Goal: Information Seeking & Learning: Learn about a topic

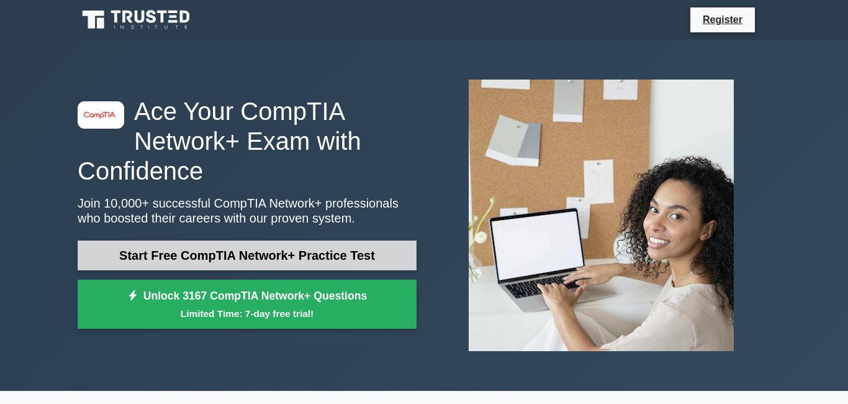
click at [308, 244] on link "Start Free CompTIA Network+ Practice Test" at bounding box center [247, 255] width 339 height 30
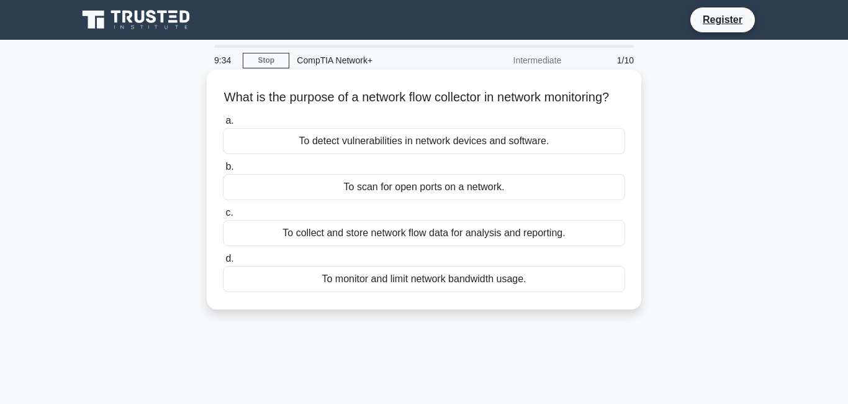
click at [475, 292] on div "To monitor and limit network bandwidth usage." at bounding box center [424, 279] width 402 height 26
click at [223, 263] on input "d. To monitor and limit network bandwidth usage." at bounding box center [223, 259] width 0 height 8
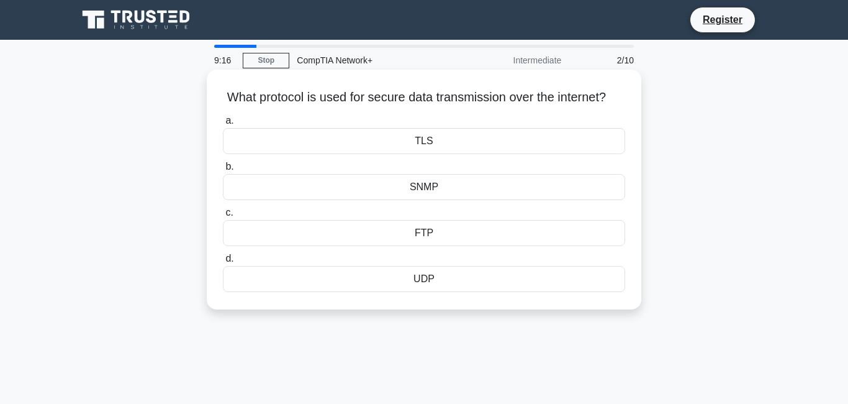
click at [452, 152] on div "TLS" at bounding box center [424, 141] width 402 height 26
click at [223, 125] on input "a. TLS" at bounding box center [223, 121] width 0 height 8
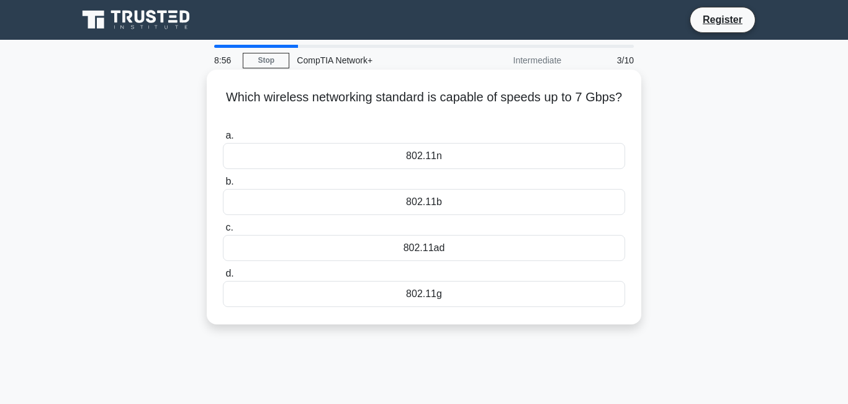
click at [452, 297] on div "802.11g" at bounding box center [424, 294] width 402 height 26
click at [223, 278] on input "d. 802.11g" at bounding box center [223, 274] width 0 height 8
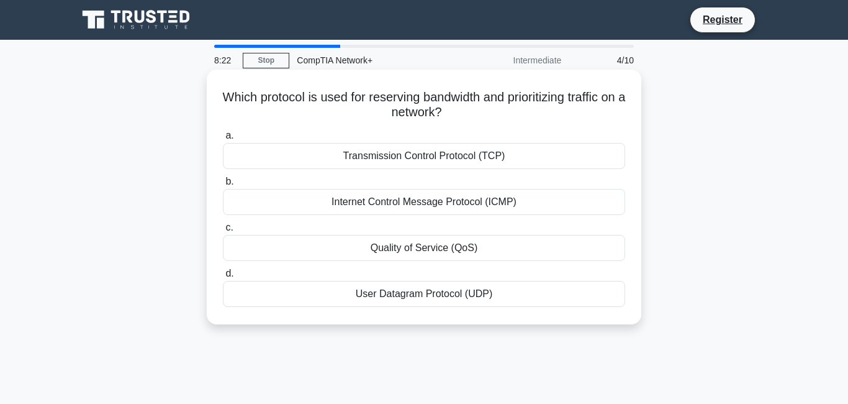
click at [429, 156] on div "Transmission Control Protocol (TCP)" at bounding box center [424, 156] width 402 height 26
click at [223, 140] on input "a. Transmission Control Protocol (TCP)" at bounding box center [223, 136] width 0 height 8
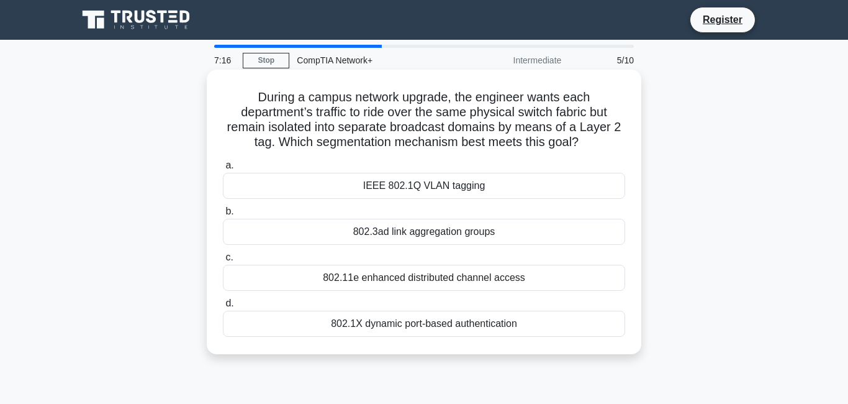
click at [492, 196] on div "IEEE 802.1Q VLAN tagging" at bounding box center [424, 186] width 402 height 26
click at [223, 170] on input "a. IEEE 802.1Q VLAN tagging" at bounding box center [223, 165] width 0 height 8
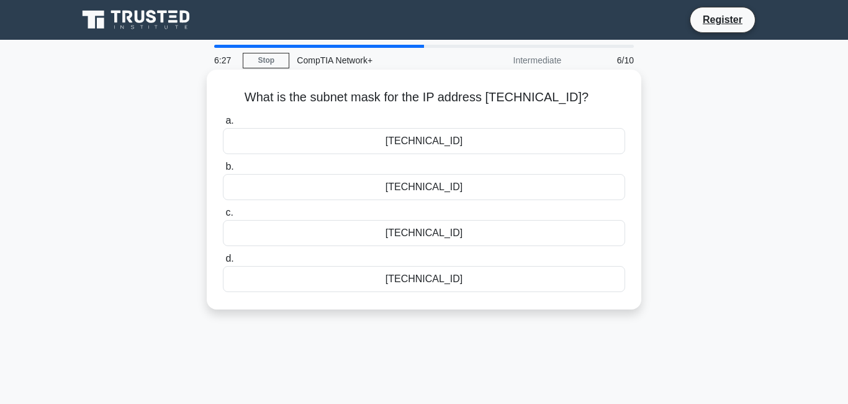
click at [443, 229] on div "255.255.248.0" at bounding box center [424, 233] width 402 height 26
click at [223, 217] on input "c. 255.255.248.0" at bounding box center [223, 213] width 0 height 8
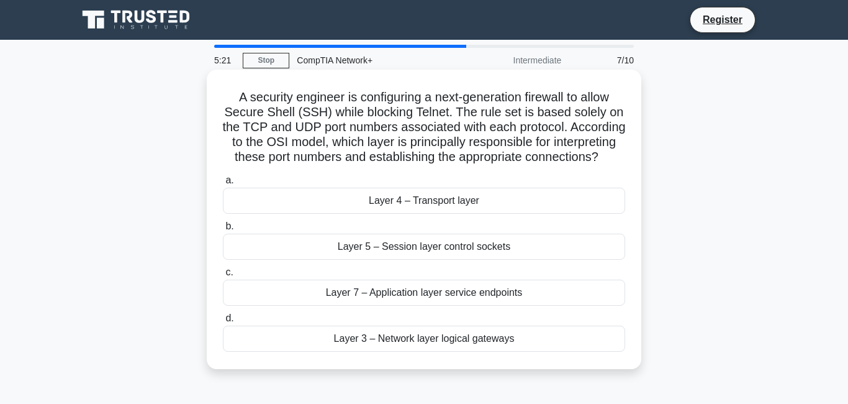
click at [435, 214] on div "Layer 4 – Transport layer" at bounding box center [424, 201] width 402 height 26
click at [223, 184] on input "a. Layer 4 – Transport layer" at bounding box center [223, 180] width 0 height 8
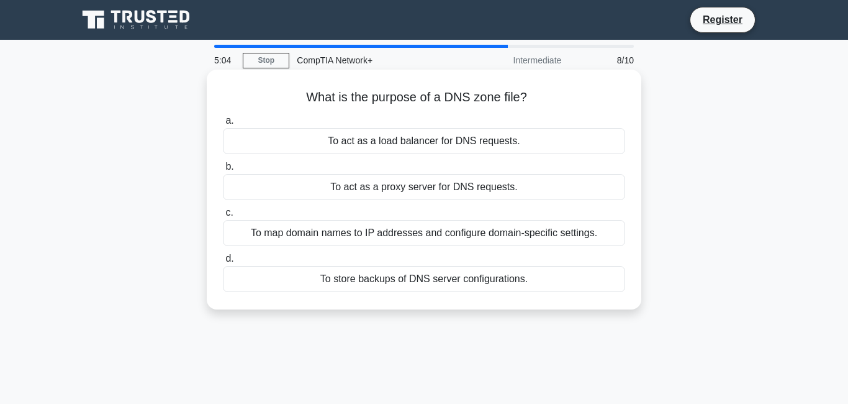
click at [436, 238] on div "To map domain names to IP addresses and configure domain-specific settings." at bounding box center [424, 233] width 402 height 26
click at [223, 217] on input "c. To map domain names to IP addresses and configure domain-specific settings." at bounding box center [223, 213] width 0 height 8
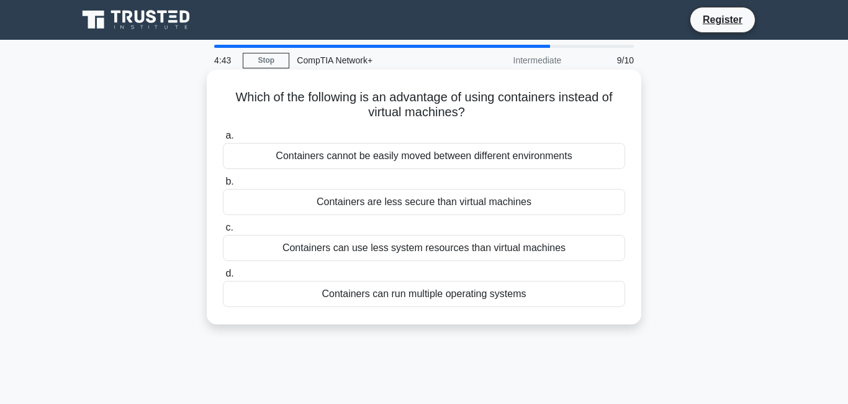
click at [462, 293] on div "Containers can run multiple operating systems" at bounding box center [424, 294] width 402 height 26
click at [223, 278] on input "d. Containers can run multiple operating systems" at bounding box center [223, 274] width 0 height 8
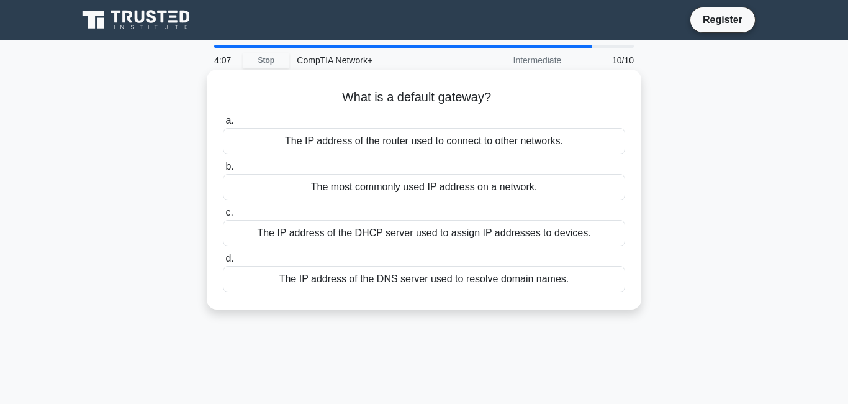
click at [445, 189] on div "The most commonly used IP address on a network." at bounding box center [424, 187] width 402 height 26
click at [223, 171] on input "b. The most commonly used IP address on a network." at bounding box center [223, 167] width 0 height 8
radio input "true"
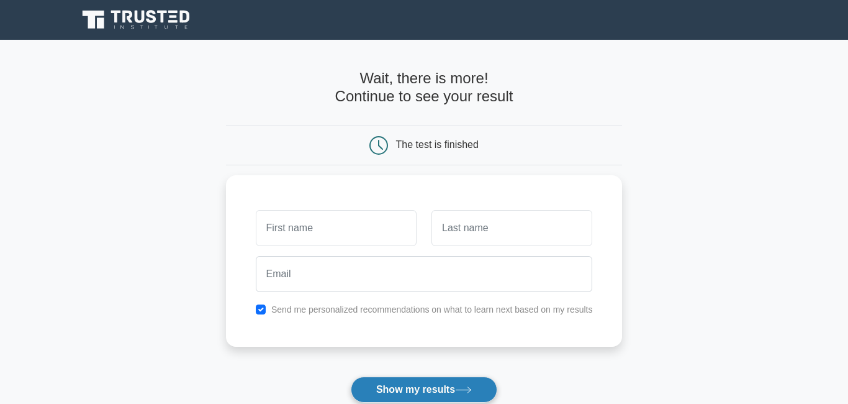
click at [440, 393] on button "Show my results" at bounding box center [424, 389] width 147 height 26
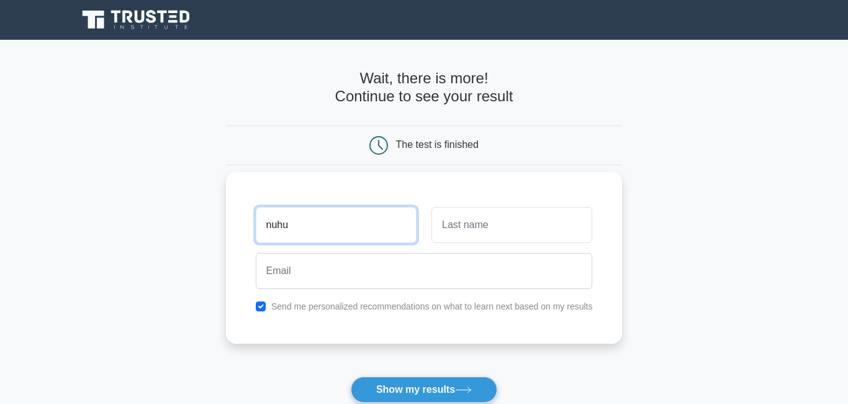
type input "nuhu"
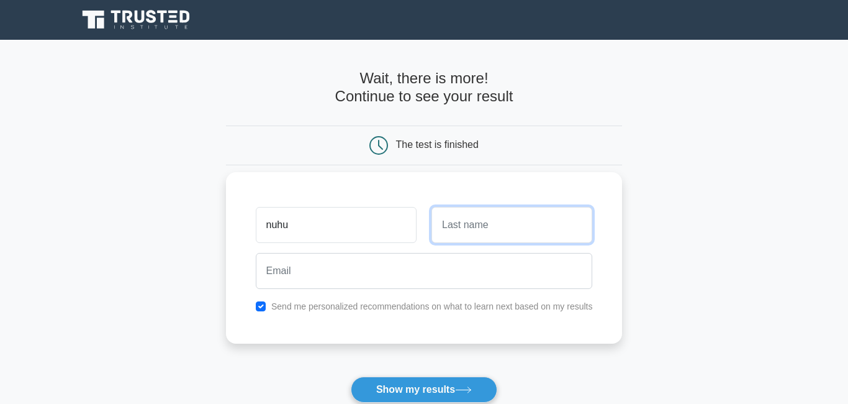
click at [474, 220] on input "text" at bounding box center [512, 225] width 161 height 36
type input "msangi"
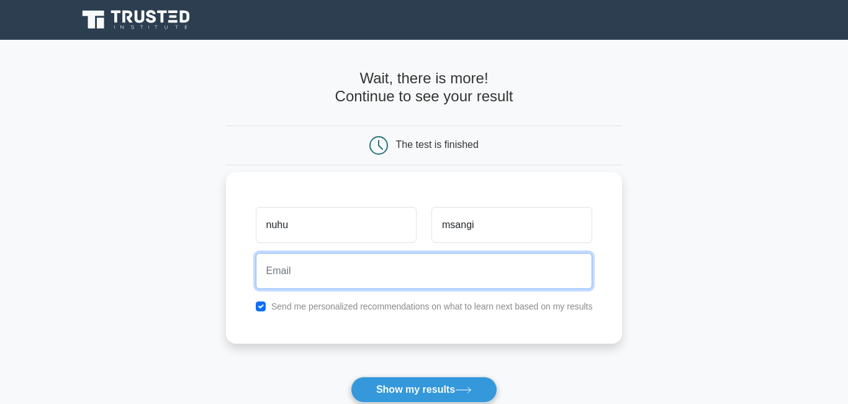
click at [376, 267] on input "email" at bounding box center [424, 271] width 337 height 36
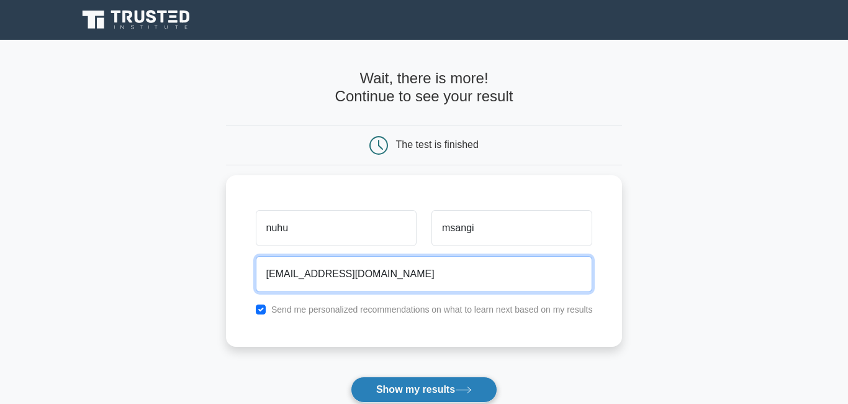
type input "nuhumsangi123@gmail.com"
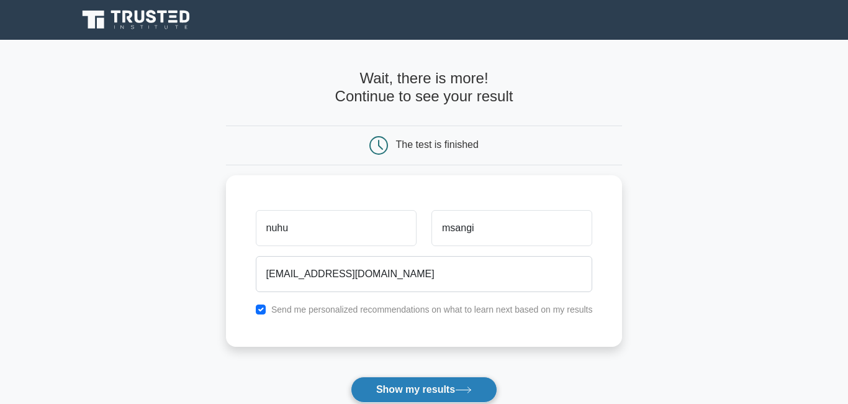
click at [404, 400] on button "Show my results" at bounding box center [424, 389] width 147 height 26
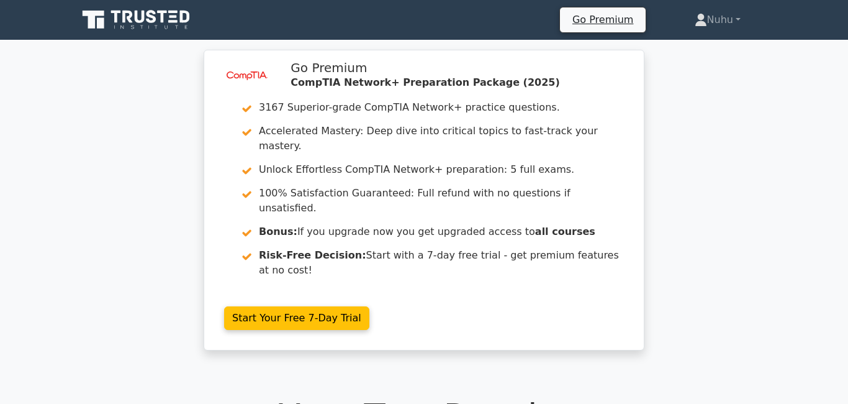
click at [745, 13] on link "Nuhu" at bounding box center [718, 19] width 106 height 25
click at [686, 47] on link "Profile" at bounding box center [715, 49] width 98 height 20
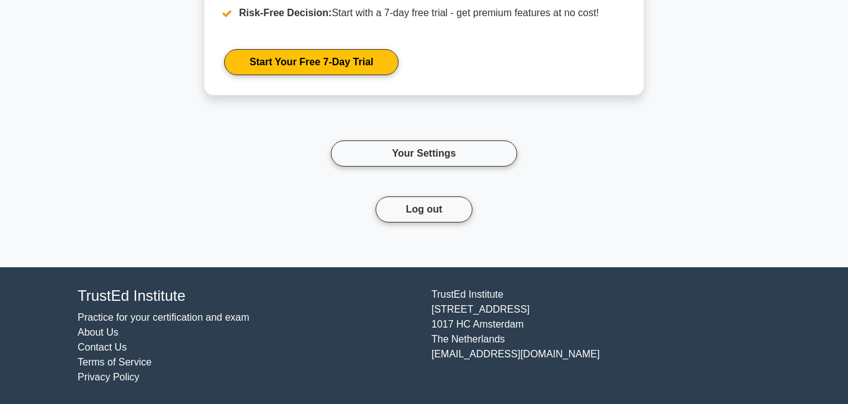
scroll to position [1152, 0]
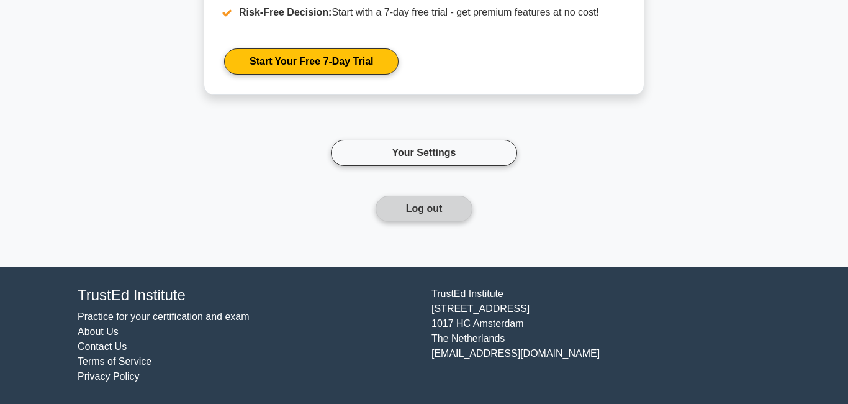
click at [443, 206] on button "Log out" at bounding box center [425, 209] width 98 height 26
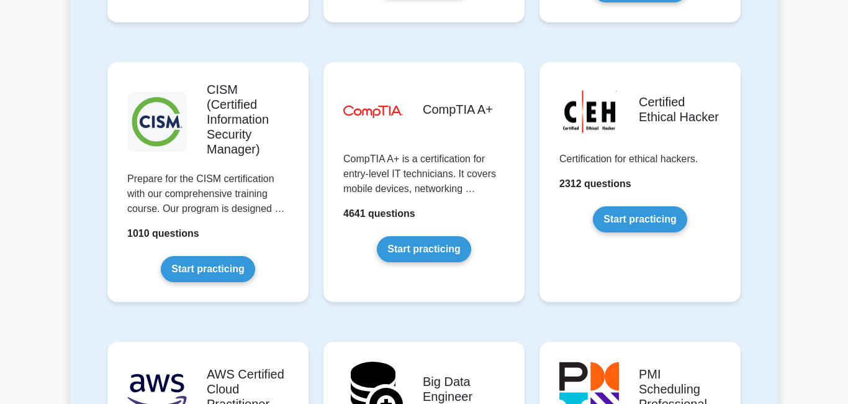
scroll to position [1885, 0]
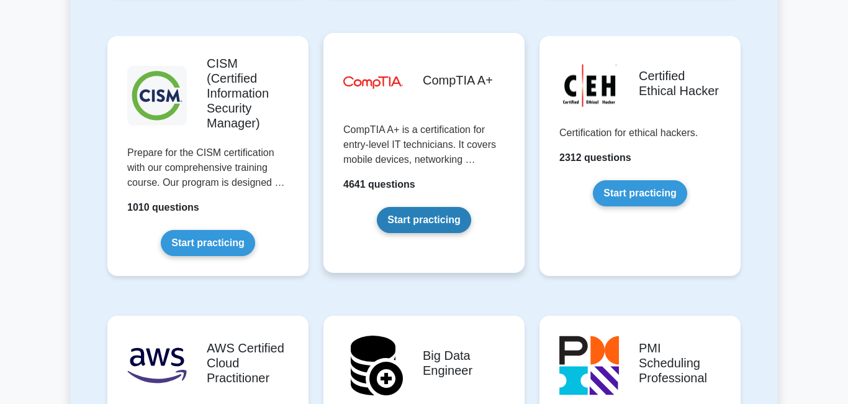
click at [436, 233] on link "Start practicing" at bounding box center [424, 220] width 94 height 26
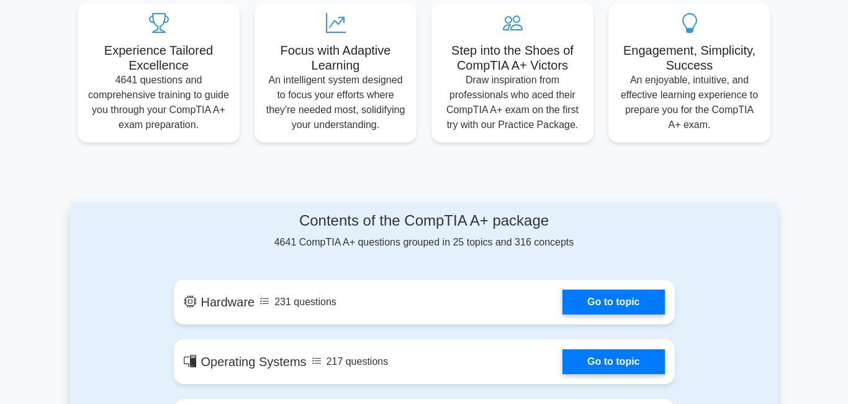
scroll to position [553, 0]
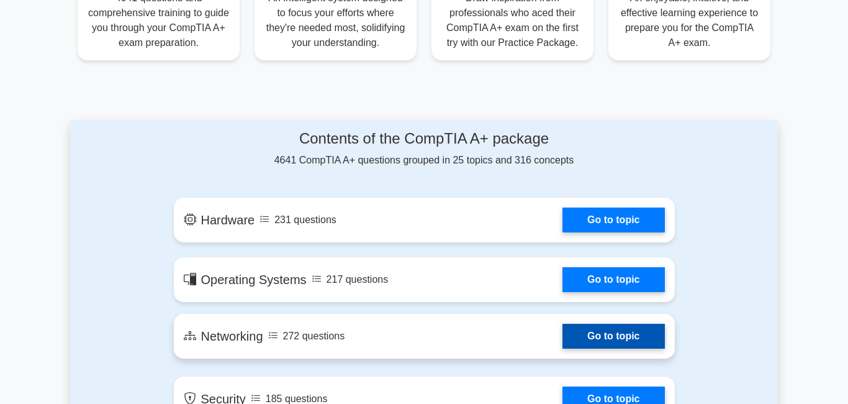
click at [584, 344] on link "Go to topic" at bounding box center [614, 336] width 102 height 25
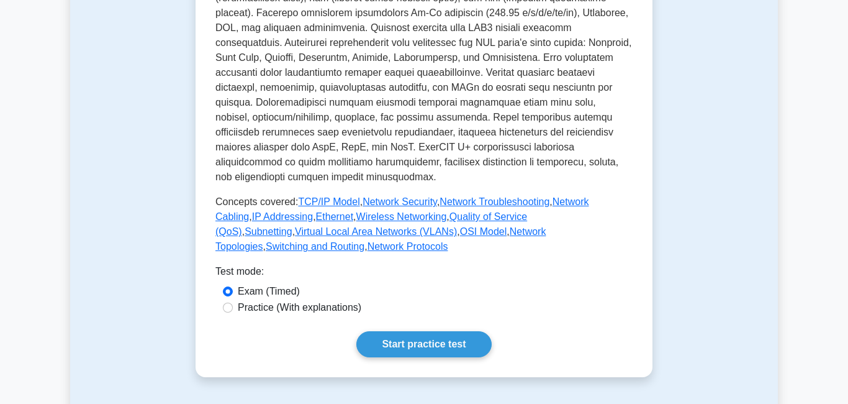
scroll to position [600, 0]
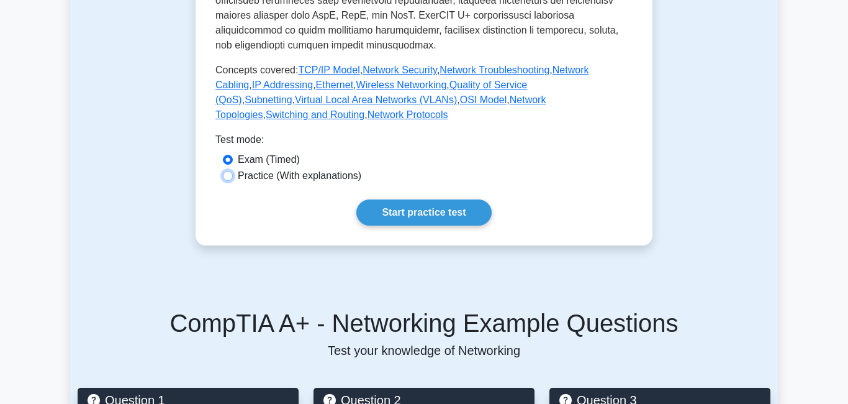
click at [227, 176] on input "Practice (With explanations)" at bounding box center [228, 176] width 10 height 10
radio input "true"
click at [403, 212] on link "Start practice test" at bounding box center [423, 212] width 135 height 26
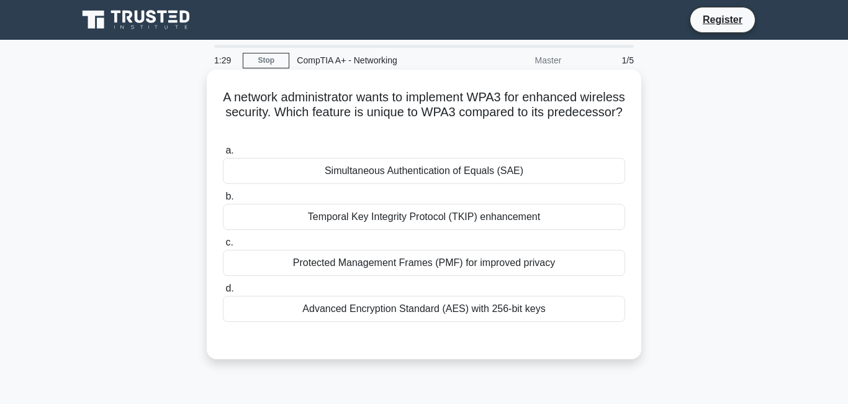
click at [456, 266] on div "Protected Management Frames (PMF) for improved privacy" at bounding box center [424, 263] width 402 height 26
click at [223, 247] on input "c. Protected Management Frames (PMF) for improved privacy" at bounding box center [223, 242] width 0 height 8
radio input "true"
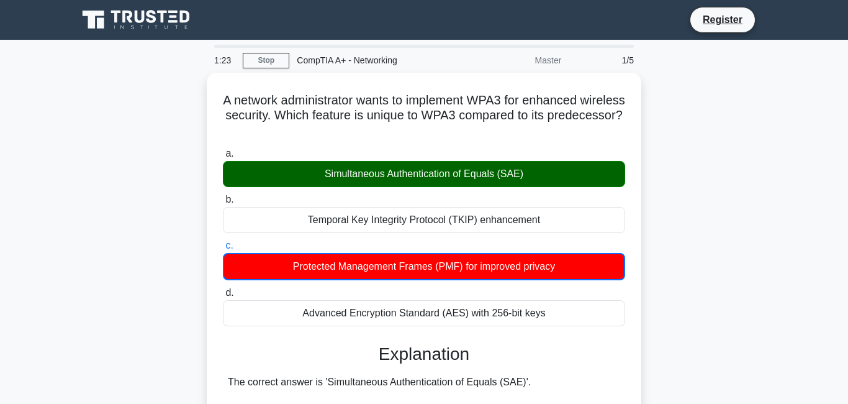
click at [223, 289] on input "d. Advanced Encryption Standard (AES) with 256-bit keys" at bounding box center [223, 293] width 0 height 8
radio input "true"
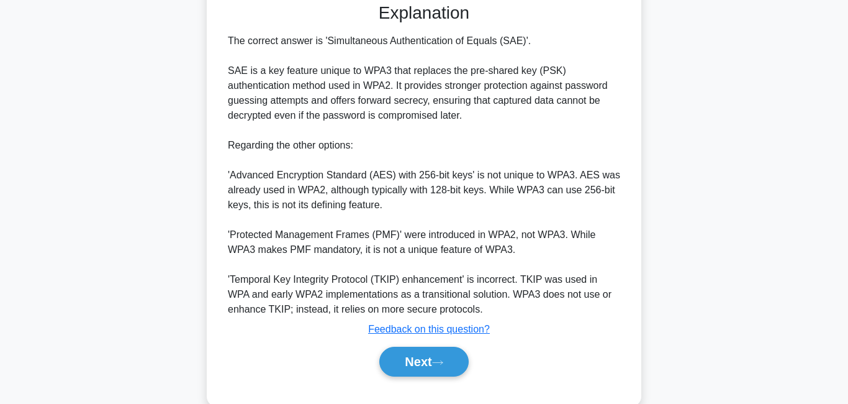
scroll to position [343, 0]
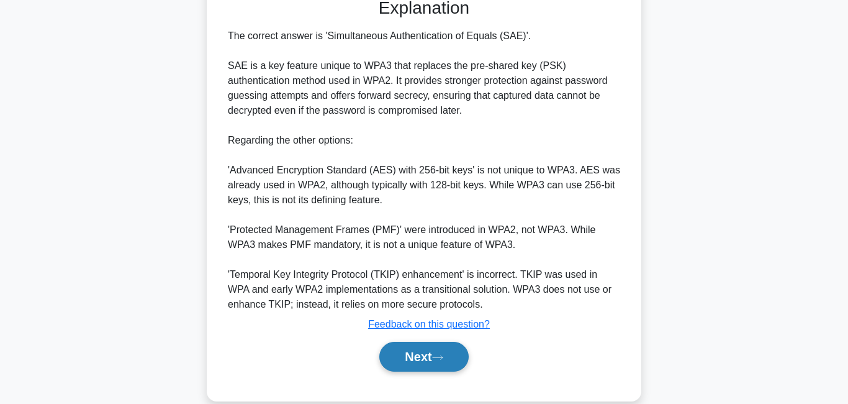
click at [409, 349] on button "Next" at bounding box center [423, 357] width 89 height 30
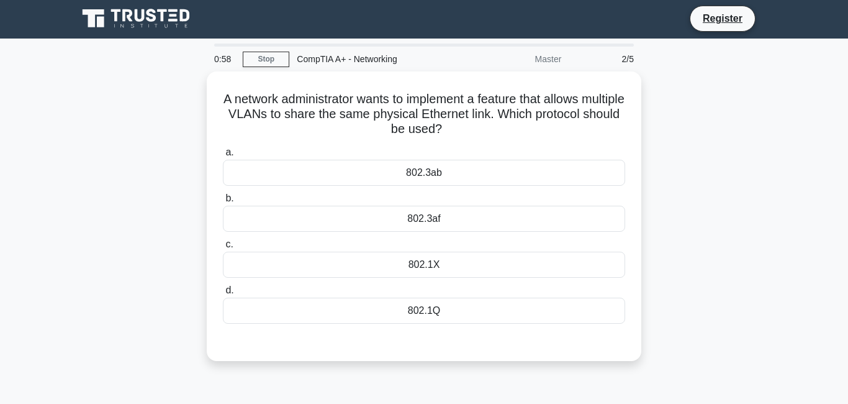
scroll to position [0, 0]
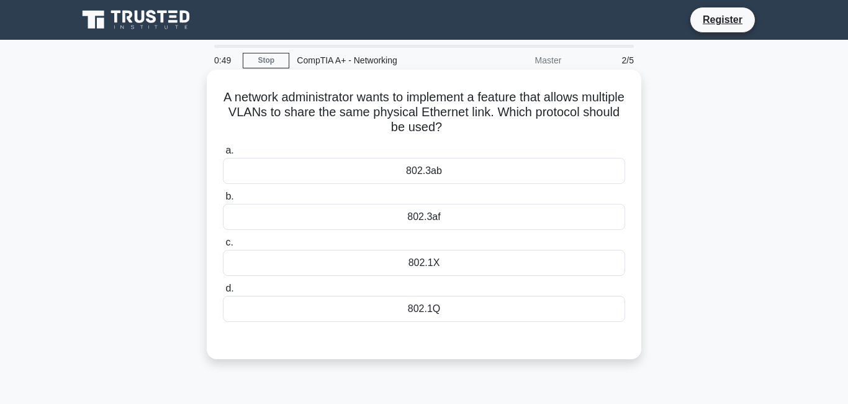
click at [440, 310] on div "802.1Q" at bounding box center [424, 309] width 402 height 26
click at [223, 293] on input "d. 802.1Q" at bounding box center [223, 288] width 0 height 8
radio input "true"
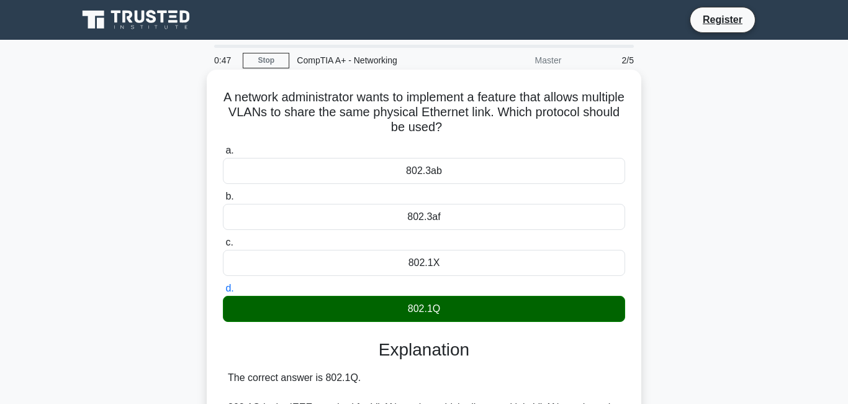
click at [223, 147] on input "a. 802.3ab" at bounding box center [223, 151] width 0 height 8
radio input "true"
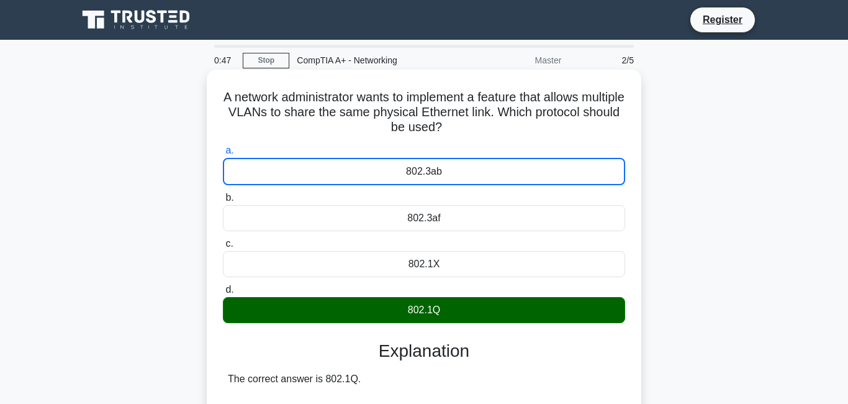
click at [223, 194] on input "b. 802.3af" at bounding box center [223, 198] width 0 height 8
radio input "true"
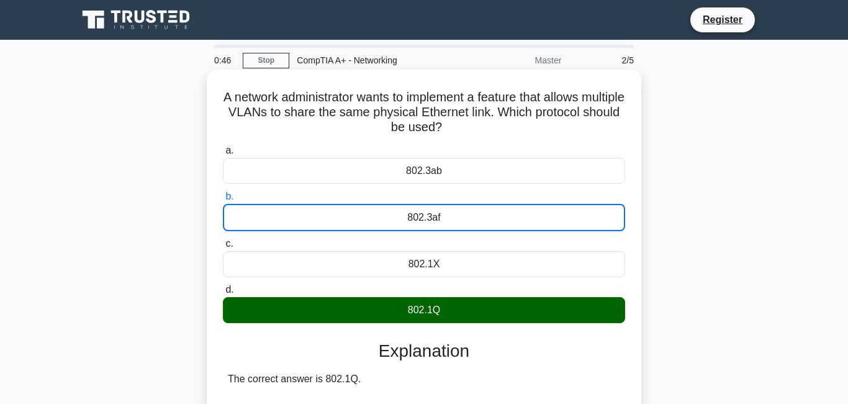
click at [223, 240] on input "c. 802.1X" at bounding box center [223, 244] width 0 height 8
radio input "true"
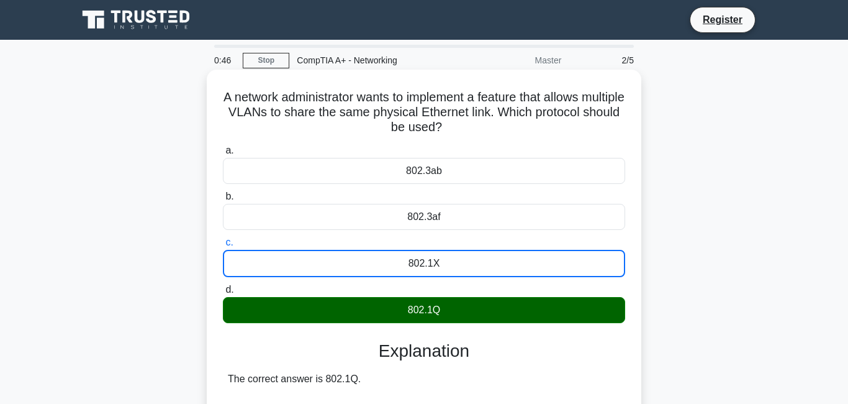
click at [223, 286] on input "d. 802.1Q" at bounding box center [223, 290] width 0 height 8
radio input "true"
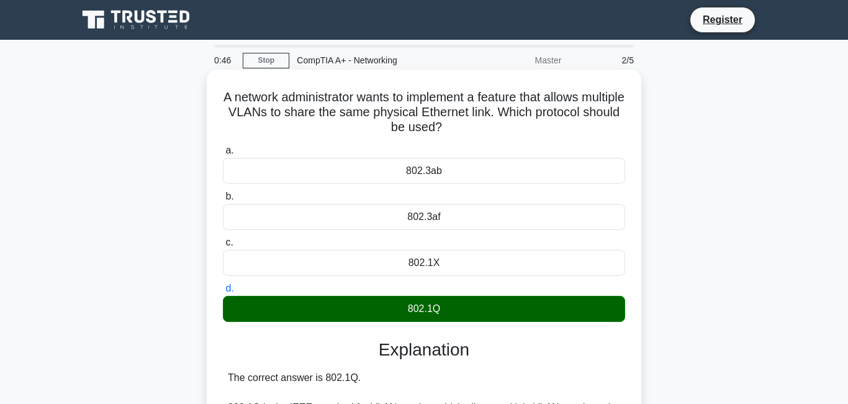
click at [223, 147] on input "a. 802.3ab" at bounding box center [223, 151] width 0 height 8
radio input "true"
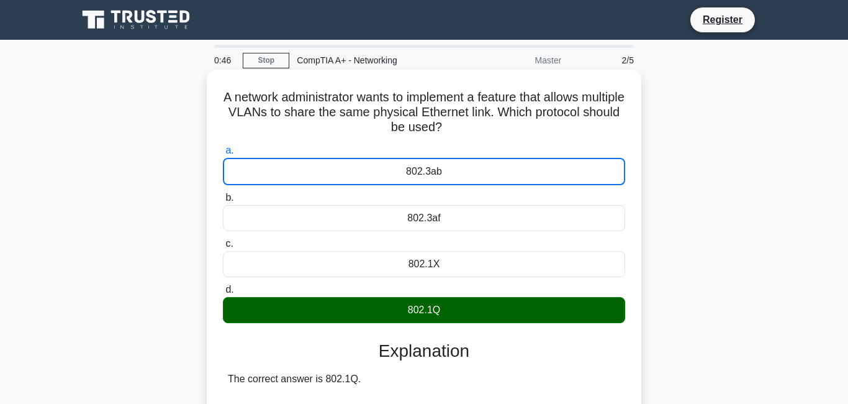
click at [223, 194] on input "b. 802.3af" at bounding box center [223, 198] width 0 height 8
radio input "true"
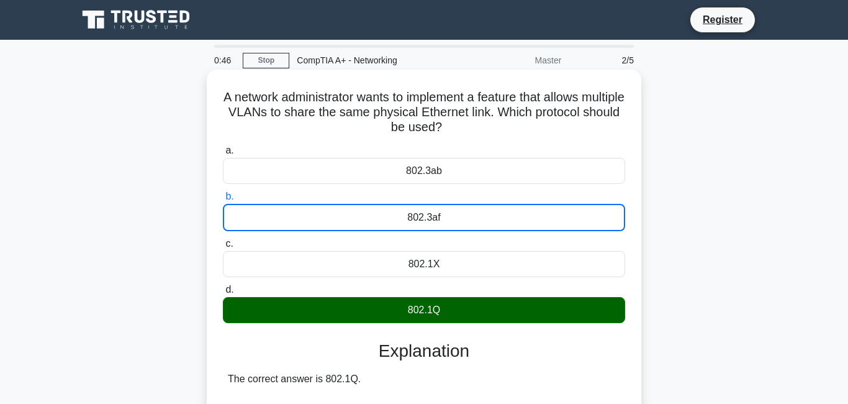
click at [223, 240] on input "c. 802.1X" at bounding box center [223, 244] width 0 height 8
radio input "true"
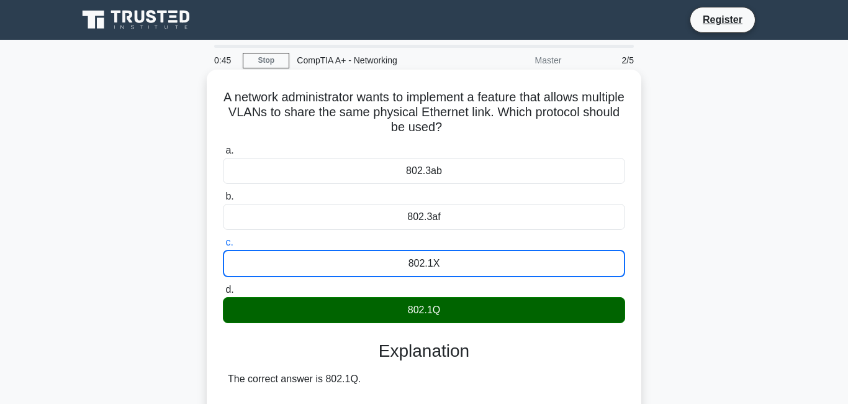
click at [223, 286] on input "d. 802.1Q" at bounding box center [223, 290] width 0 height 8
radio input "true"
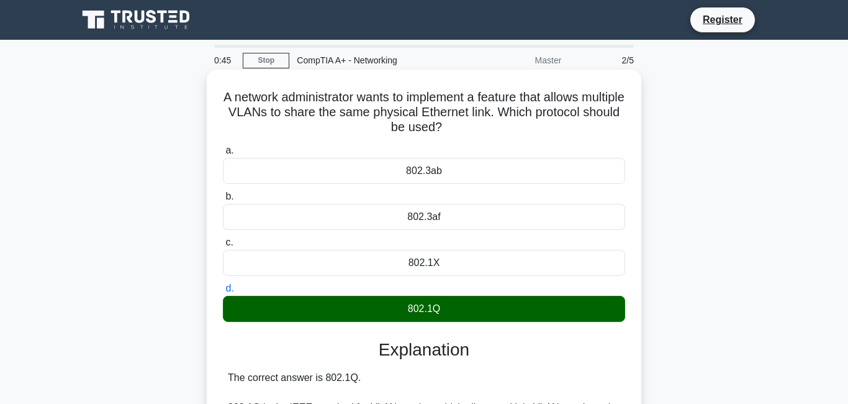
click at [223, 147] on input "a. 802.3ab" at bounding box center [223, 151] width 0 height 8
radio input "true"
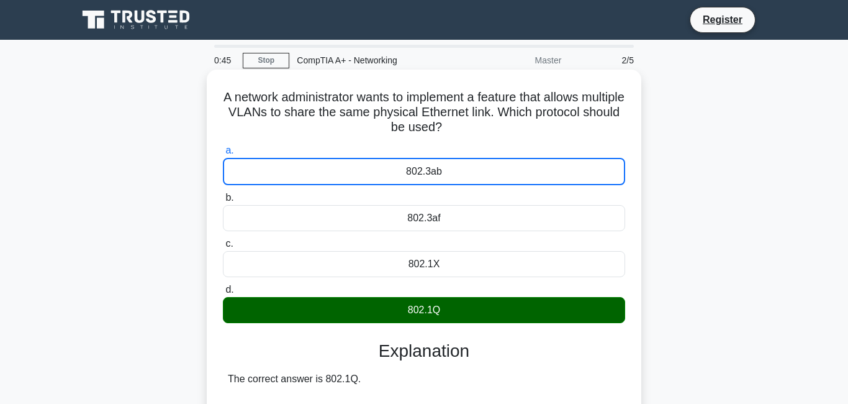
click at [223, 194] on input "b. 802.3af" at bounding box center [223, 198] width 0 height 8
radio input "true"
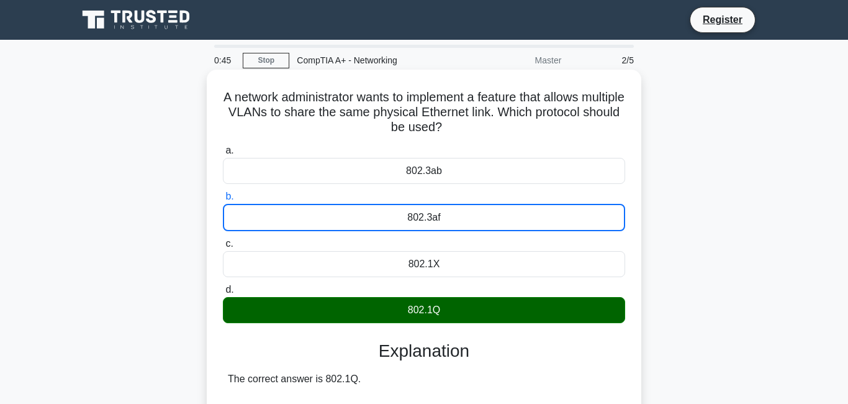
click at [223, 240] on input "c. 802.1X" at bounding box center [223, 244] width 0 height 8
radio input "true"
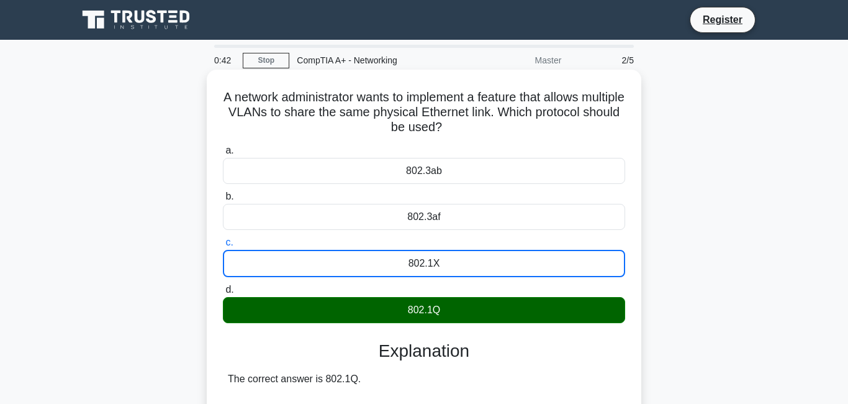
click at [640, 349] on div "A network administrator wants to implement a feature that allows multiple VLANs…" at bounding box center [424, 392] width 435 height 644
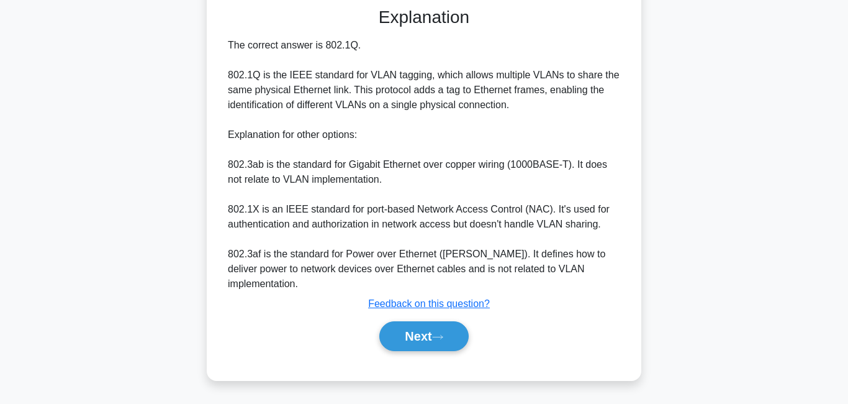
scroll to position [349, 0]
click at [431, 347] on button "Next" at bounding box center [423, 336] width 89 height 30
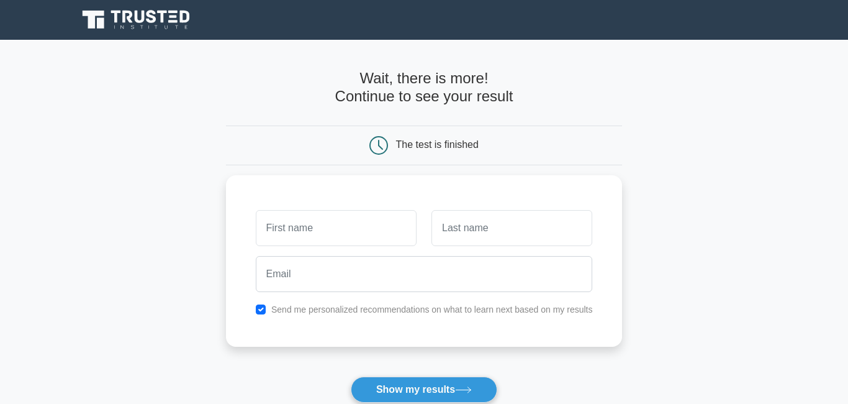
click at [725, 245] on main "Wait, there is more! Continue to see your result The test is finished and the" at bounding box center [424, 263] width 848 height 447
